Goal: Navigation & Orientation: Go to known website

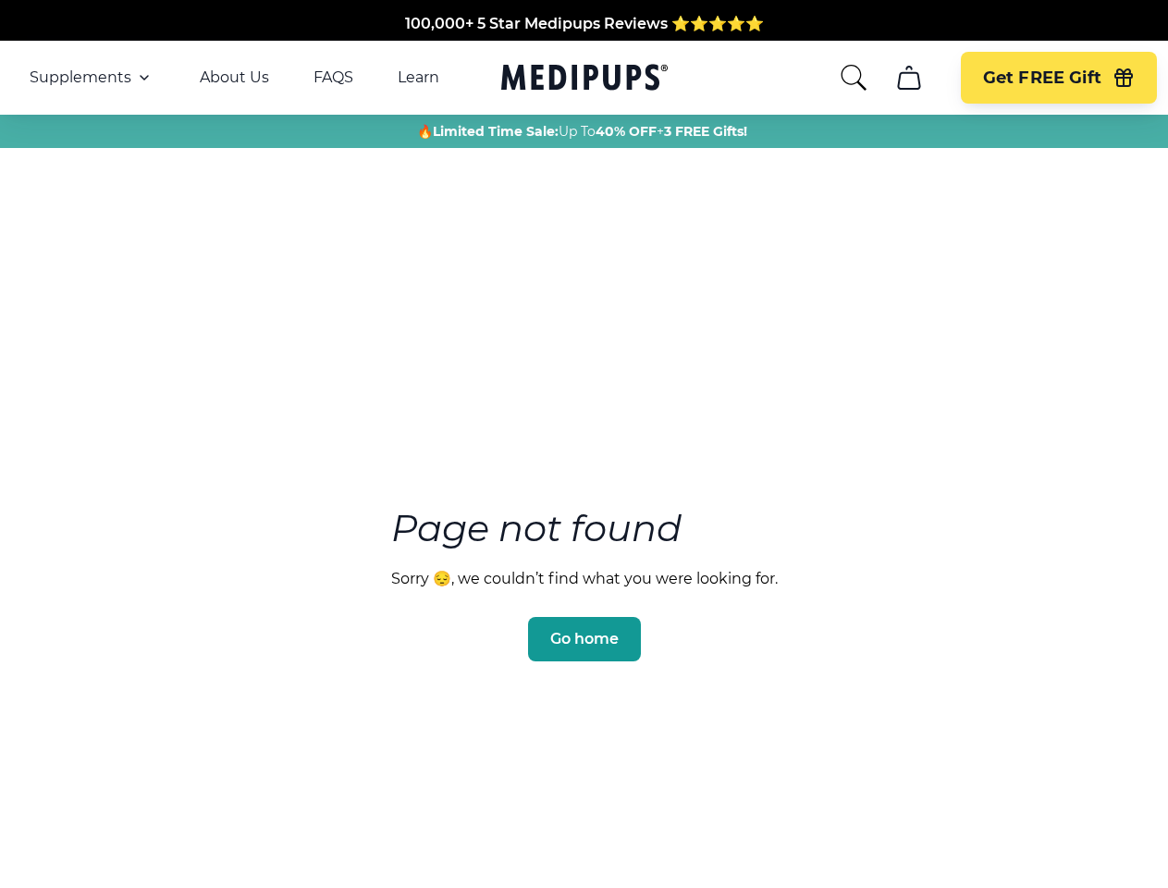
click at [584, 444] on section "Page not found Sorry 😔, we couldn’t find what you were looking for. Go home" at bounding box center [584, 540] width 1168 height 710
click at [92, 78] on span "Supplements" at bounding box center [81, 77] width 102 height 18
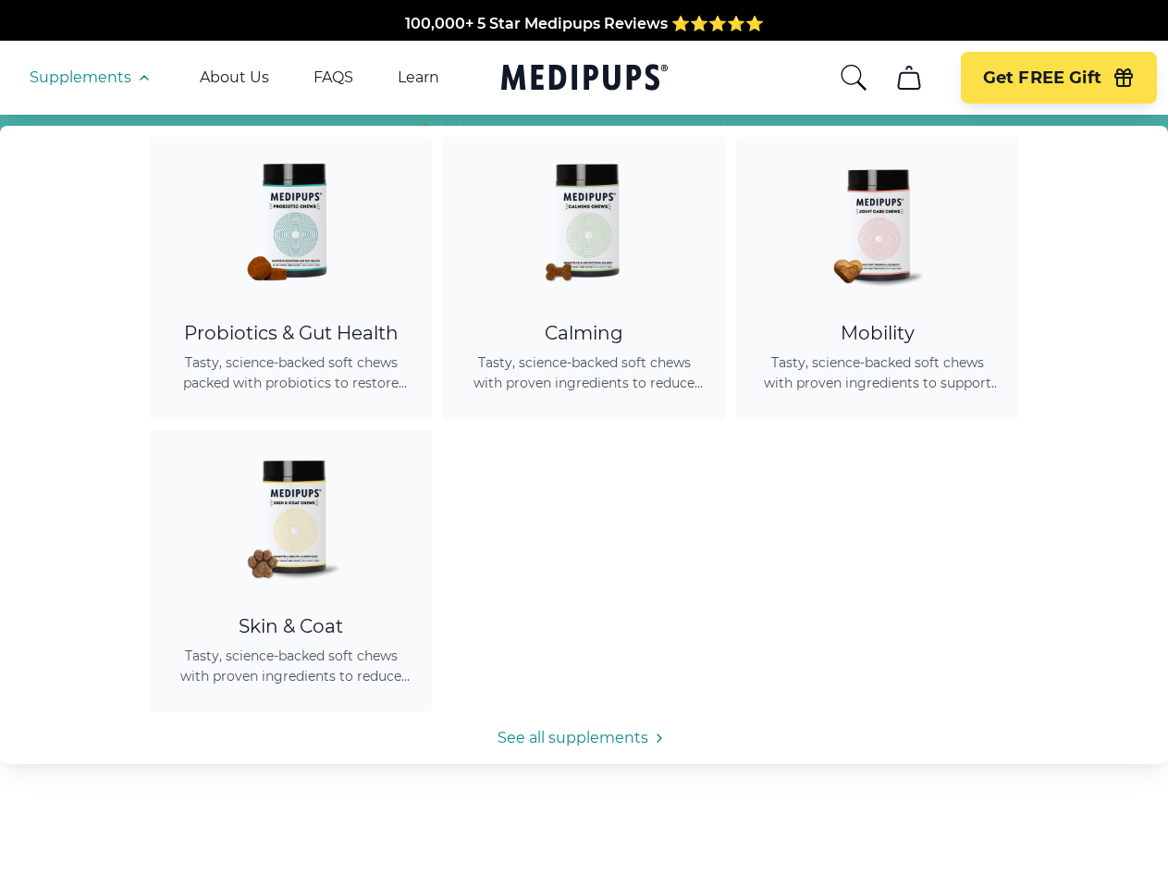
click at [142, 78] on icon "button" at bounding box center [144, 78] width 22 height 22
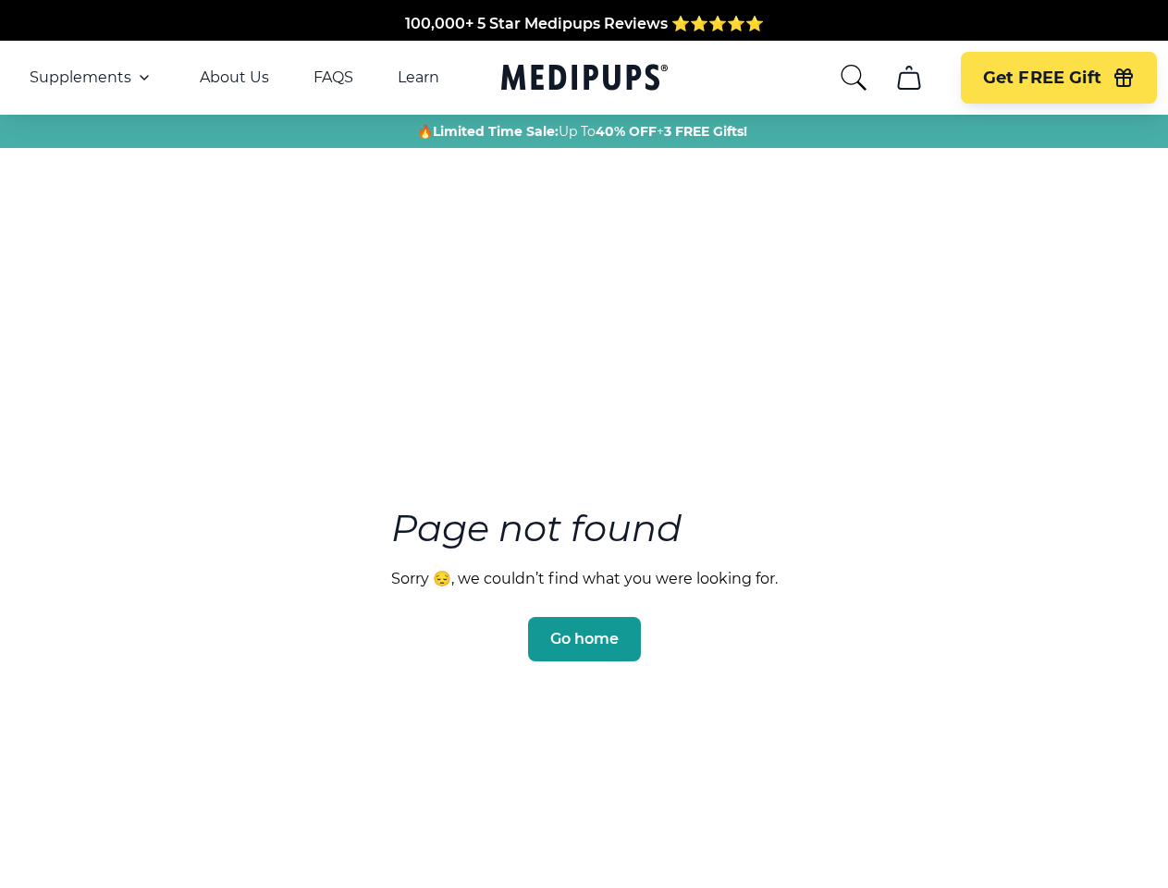
click at [853, 78] on icon "search" at bounding box center [854, 78] width 30 height 30
click at [908, 78] on icon "cart" at bounding box center [909, 78] width 30 height 30
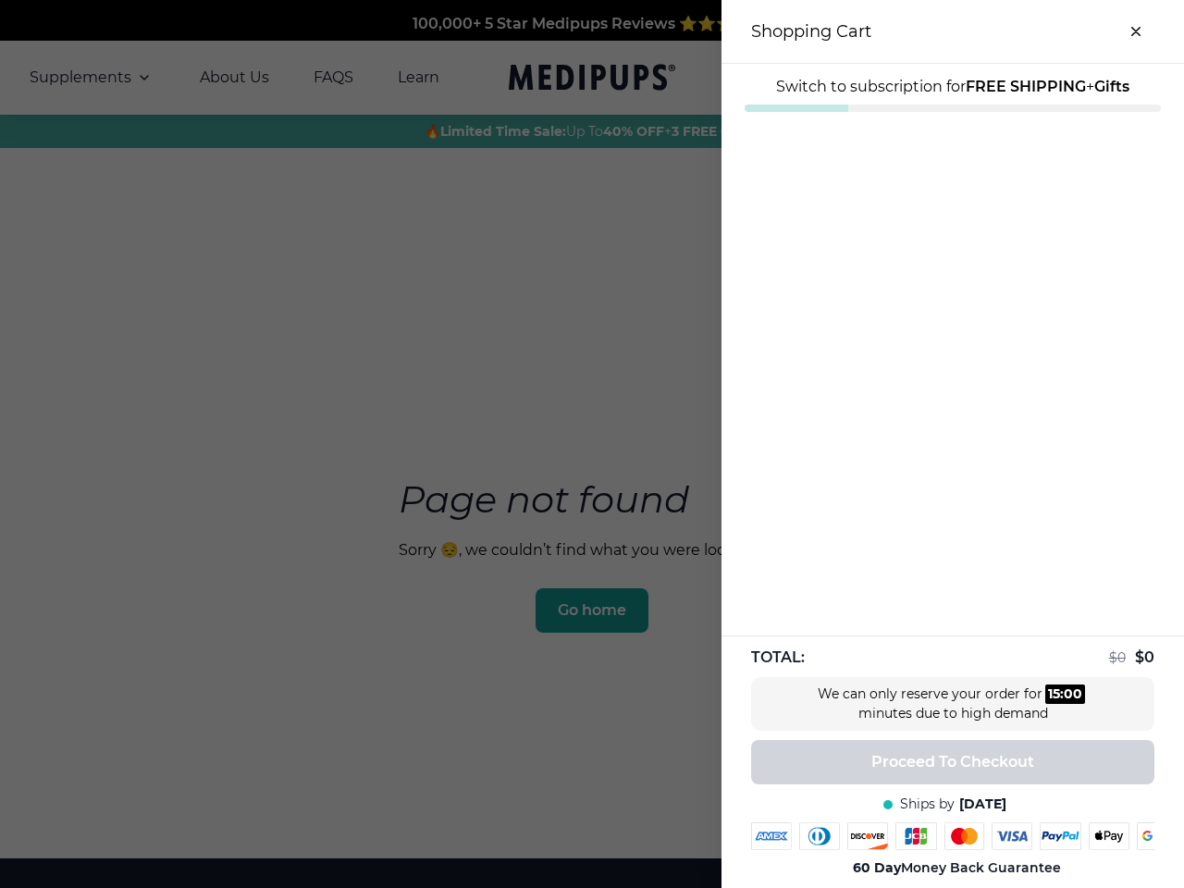
click at [908, 78] on span "Switch to subscription for FREE SHIPPING + Gifts" at bounding box center [952, 87] width 353 height 18
click at [1058, 78] on strong "FREE SHIPPING" at bounding box center [1025, 87] width 120 height 18
click at [1124, 78] on strong "Gifts" at bounding box center [1111, 87] width 35 height 18
click at [584, 611] on div at bounding box center [592, 444] width 1184 height 888
